Goal: Information Seeking & Learning: Learn about a topic

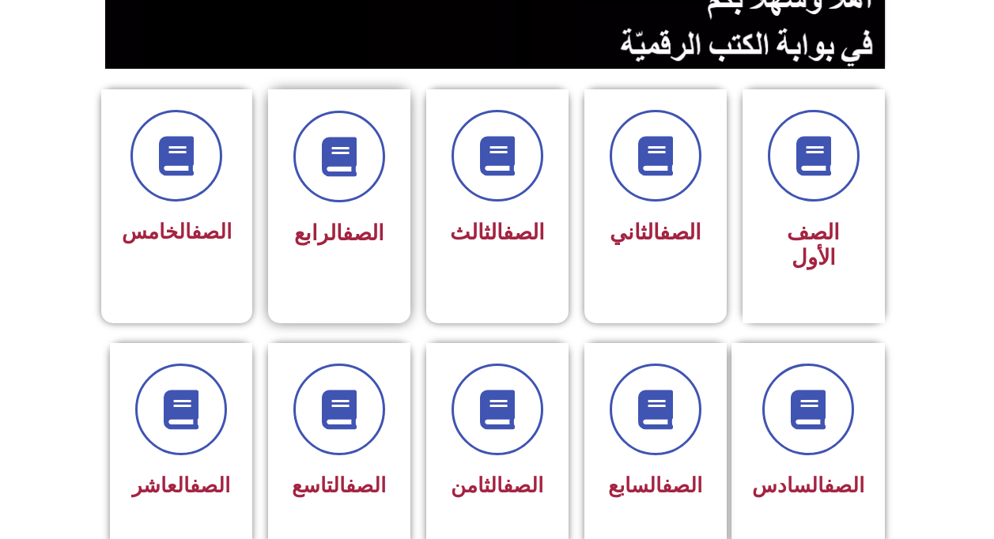
scroll to position [395, 0]
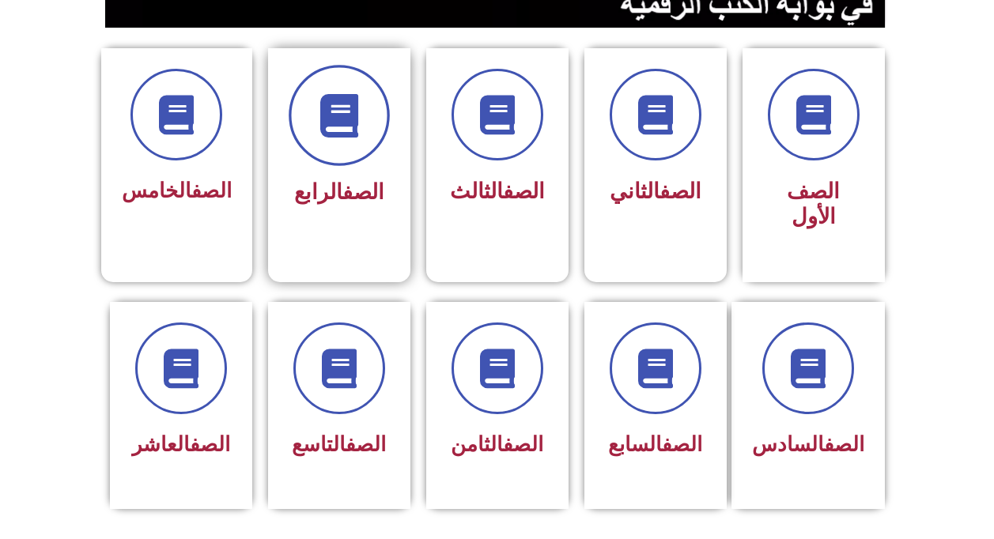
click at [343, 133] on icon at bounding box center [339, 116] width 44 height 44
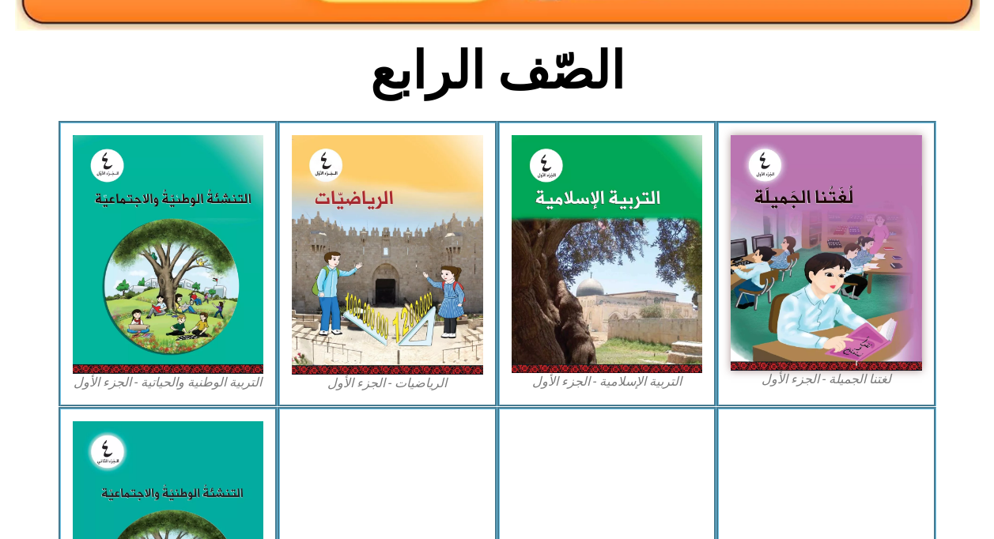
scroll to position [395, 0]
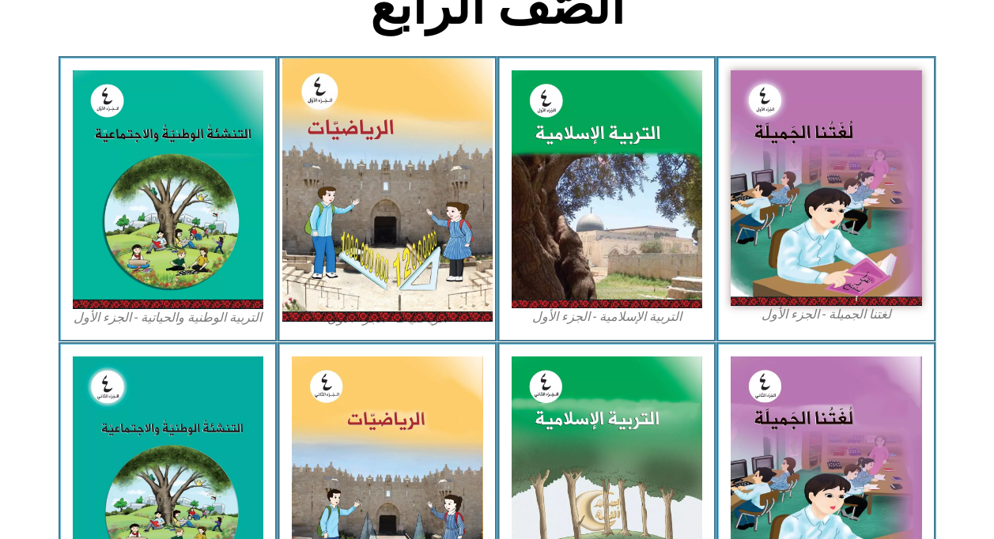
click at [401, 225] on img at bounding box center [387, 190] width 210 height 263
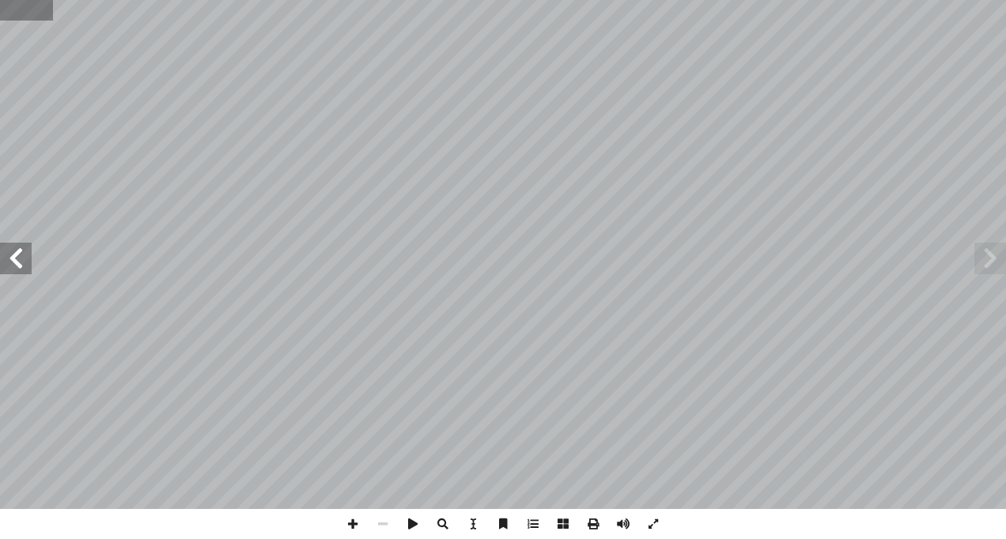
click at [20, 11] on input "text" at bounding box center [26, 10] width 53 height 21
type input "**"
click at [1005, 251] on span at bounding box center [990, 259] width 32 height 32
click at [990, 256] on span at bounding box center [990, 259] width 32 height 32
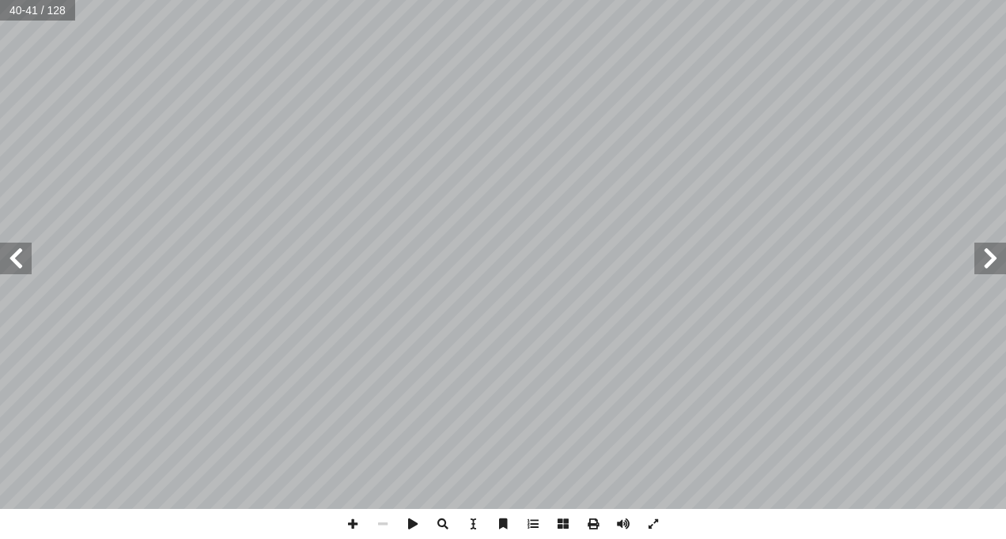
click at [990, 256] on span at bounding box center [990, 259] width 32 height 32
click at [349, 520] on span at bounding box center [353, 524] width 30 height 30
click at [385, 537] on div "26 يتوقع من الطلبة بعد الانتهاء من دراسة هذه الوحدة والتفاعل مع ضمن الملايين ِ …" at bounding box center [503, 269] width 1006 height 539
click at [23, 254] on span at bounding box center [16, 259] width 32 height 32
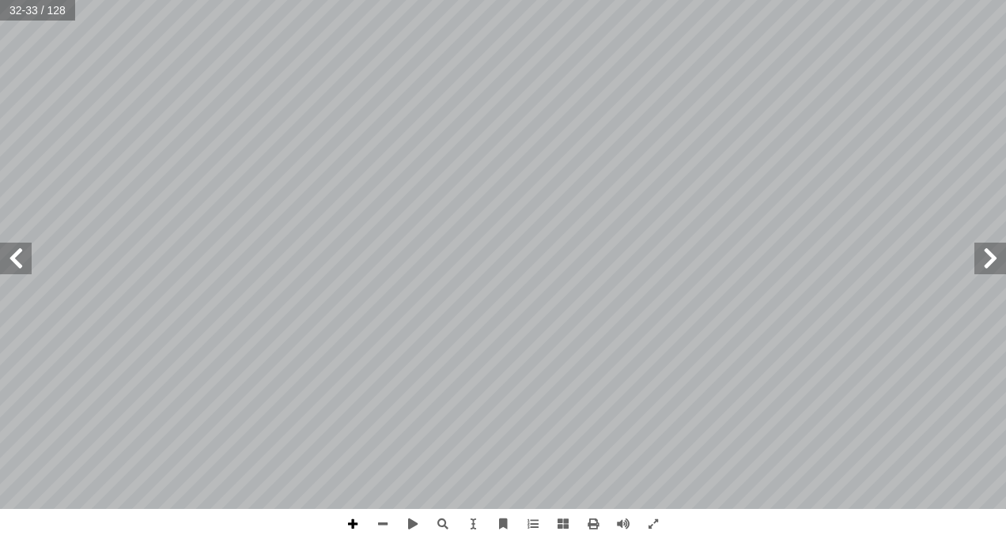
click at [354, 526] on span at bounding box center [353, 524] width 30 height 30
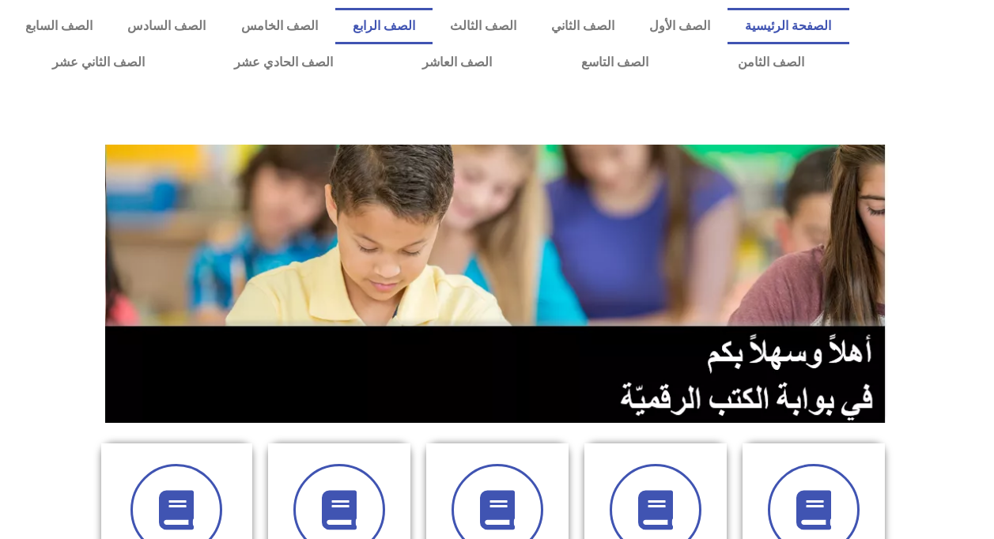
click at [417, 25] on link "الصف الرابع" at bounding box center [383, 26] width 97 height 36
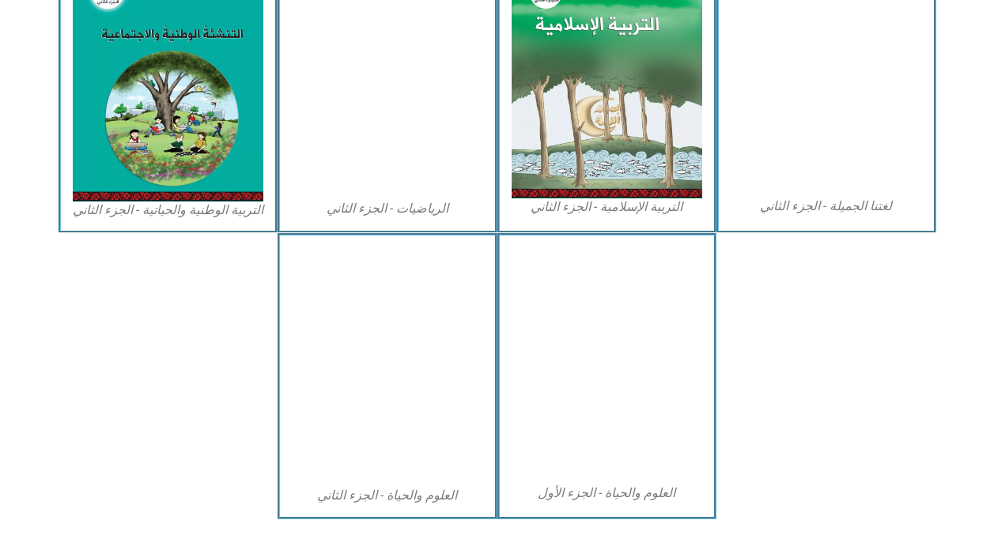
scroll to position [791, 0]
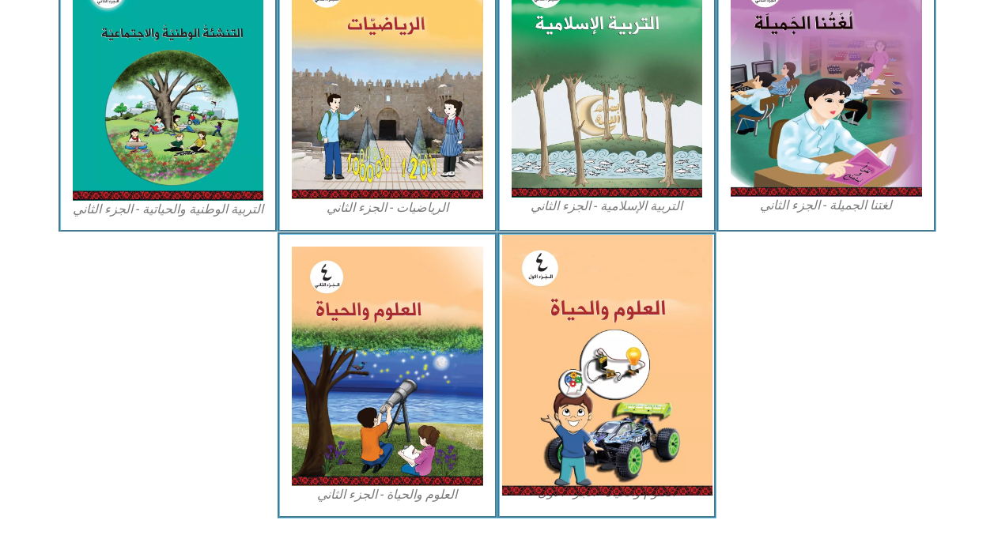
click at [654, 404] on img at bounding box center [606, 365] width 210 height 261
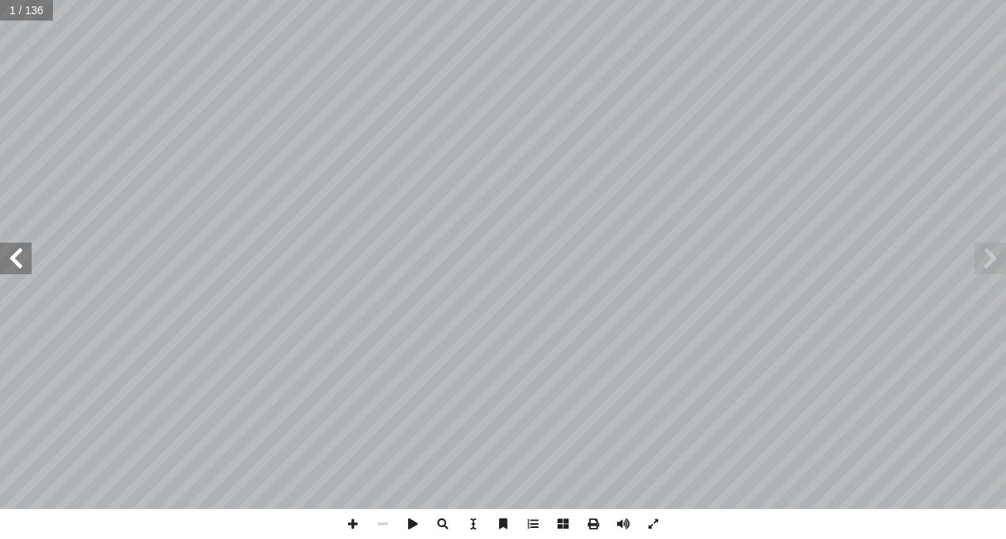
click at [19, 263] on span at bounding box center [16, 259] width 32 height 32
click at [19, 264] on span at bounding box center [16, 259] width 32 height 32
click at [19, 265] on span at bounding box center [16, 259] width 32 height 32
click at [20, 266] on span at bounding box center [16, 259] width 32 height 32
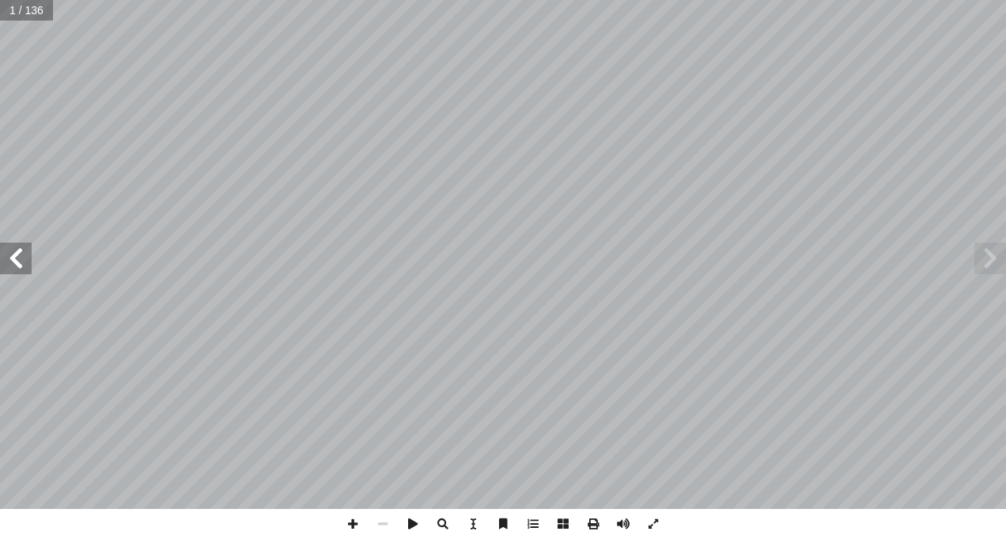
click at [21, 267] on span at bounding box center [16, 259] width 32 height 32
click at [23, 269] on span at bounding box center [16, 259] width 32 height 32
click at [25, 272] on span at bounding box center [16, 259] width 32 height 32
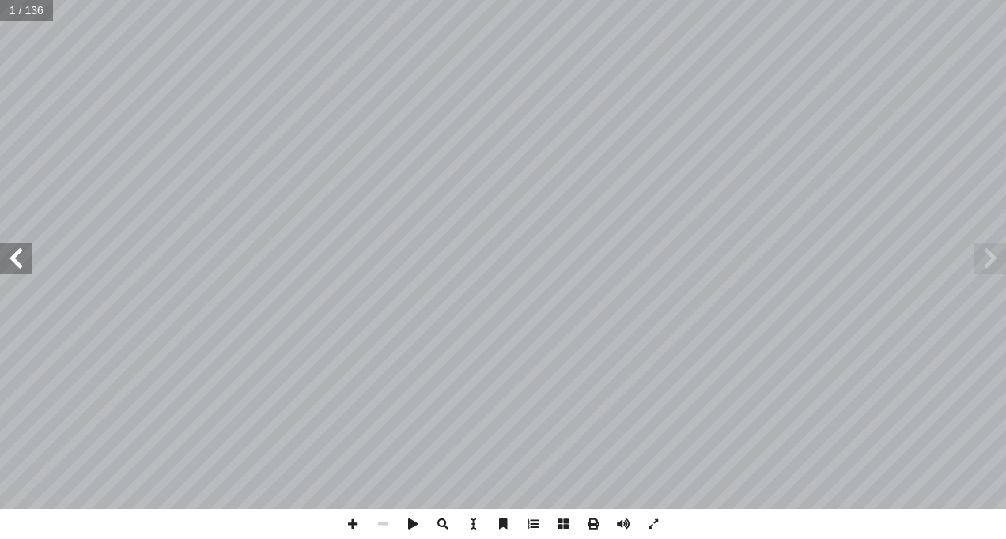
click at [25, 272] on span at bounding box center [16, 259] width 32 height 32
click at [26, 273] on span at bounding box center [16, 259] width 32 height 32
click at [26, 274] on span at bounding box center [16, 259] width 32 height 32
click at [356, 527] on span at bounding box center [353, 524] width 30 height 30
click at [28, 259] on span at bounding box center [16, 259] width 32 height 32
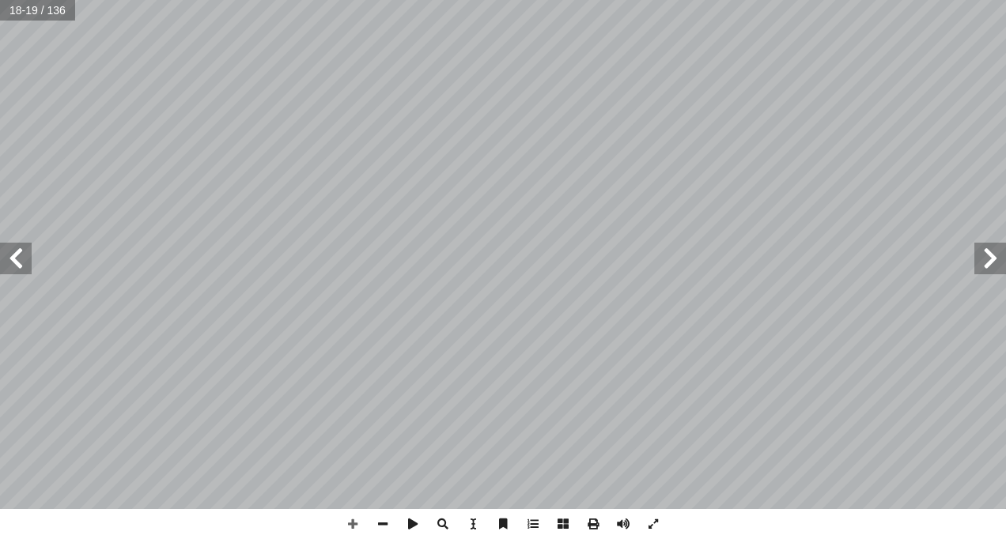
click at [23, 259] on span at bounding box center [16, 259] width 32 height 32
click at [11, 264] on span at bounding box center [16, 259] width 32 height 32
click at [17, 252] on span at bounding box center [16, 259] width 32 height 32
click at [15, 263] on span at bounding box center [16, 259] width 32 height 32
